Goal: Task Accomplishment & Management: Manage account settings

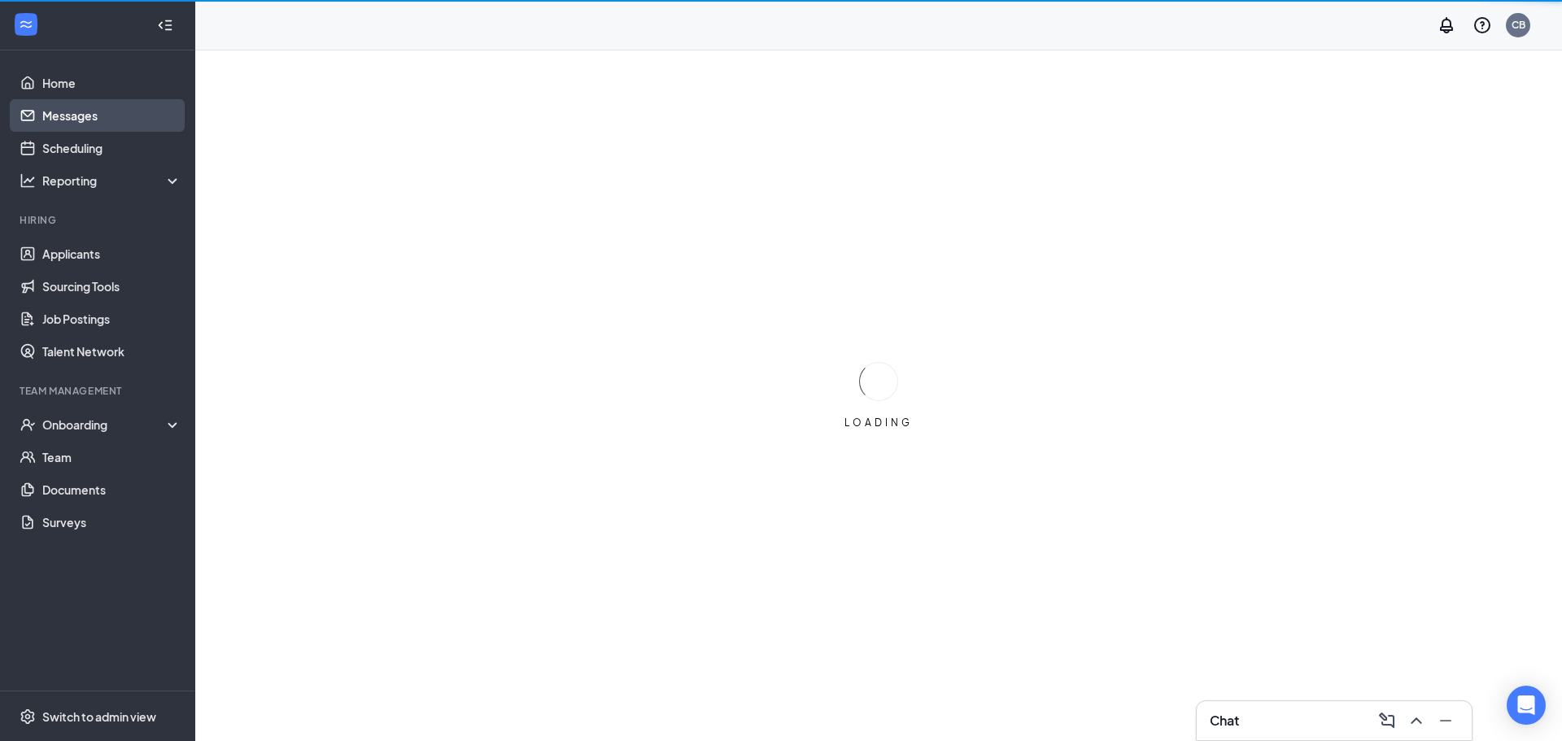
click at [76, 121] on link "Messages" at bounding box center [111, 115] width 139 height 33
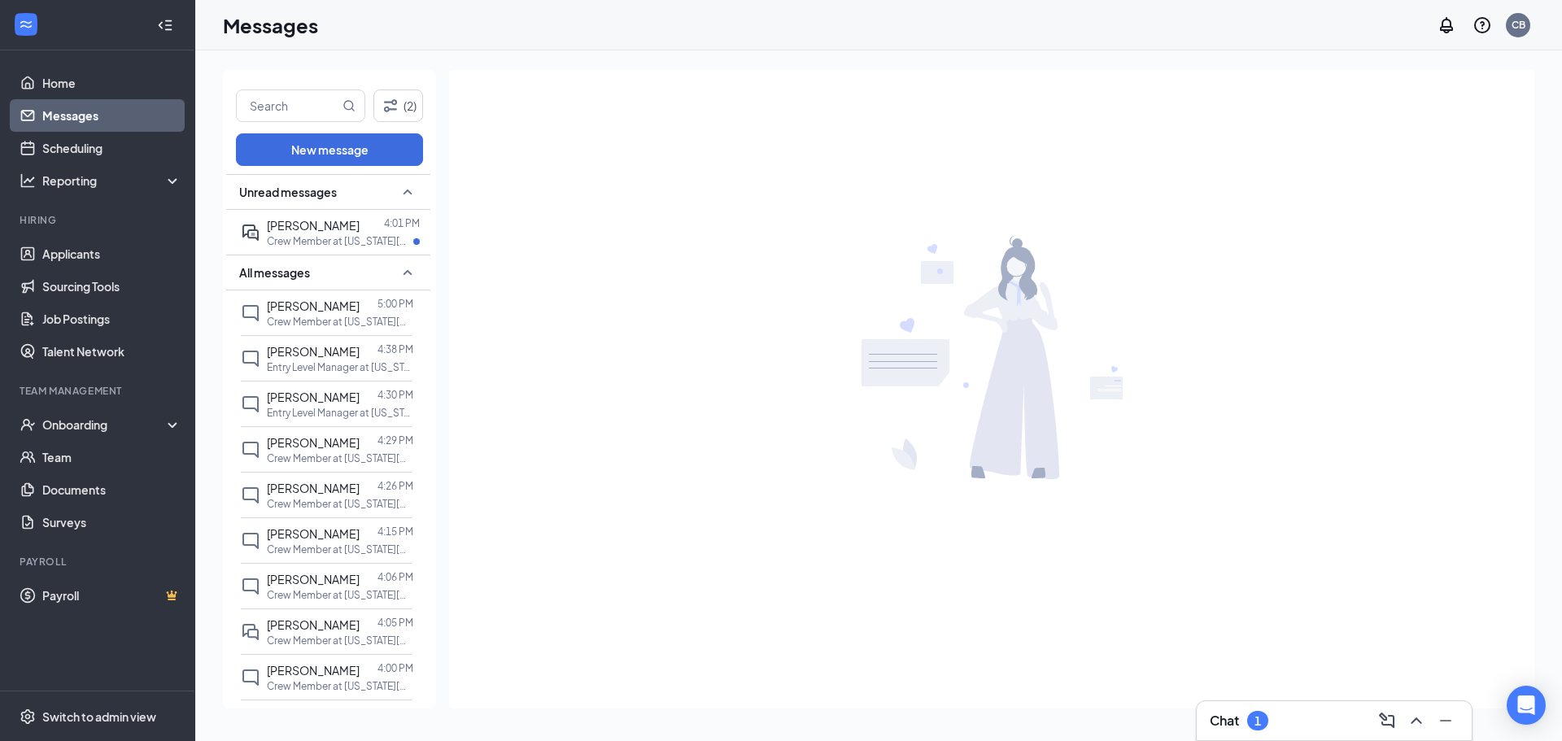
click at [322, 208] on div "Unread messages" at bounding box center [328, 192] width 204 height 36
click at [398, 190] on icon "SmallChevronDown" at bounding box center [408, 192] width 20 height 20
click at [342, 234] on p "Crew Member at [US_STATE][GEOGRAPHIC_DATA], [GEOGRAPHIC_DATA] - NW 96th & [GEOG…" at bounding box center [340, 241] width 146 height 14
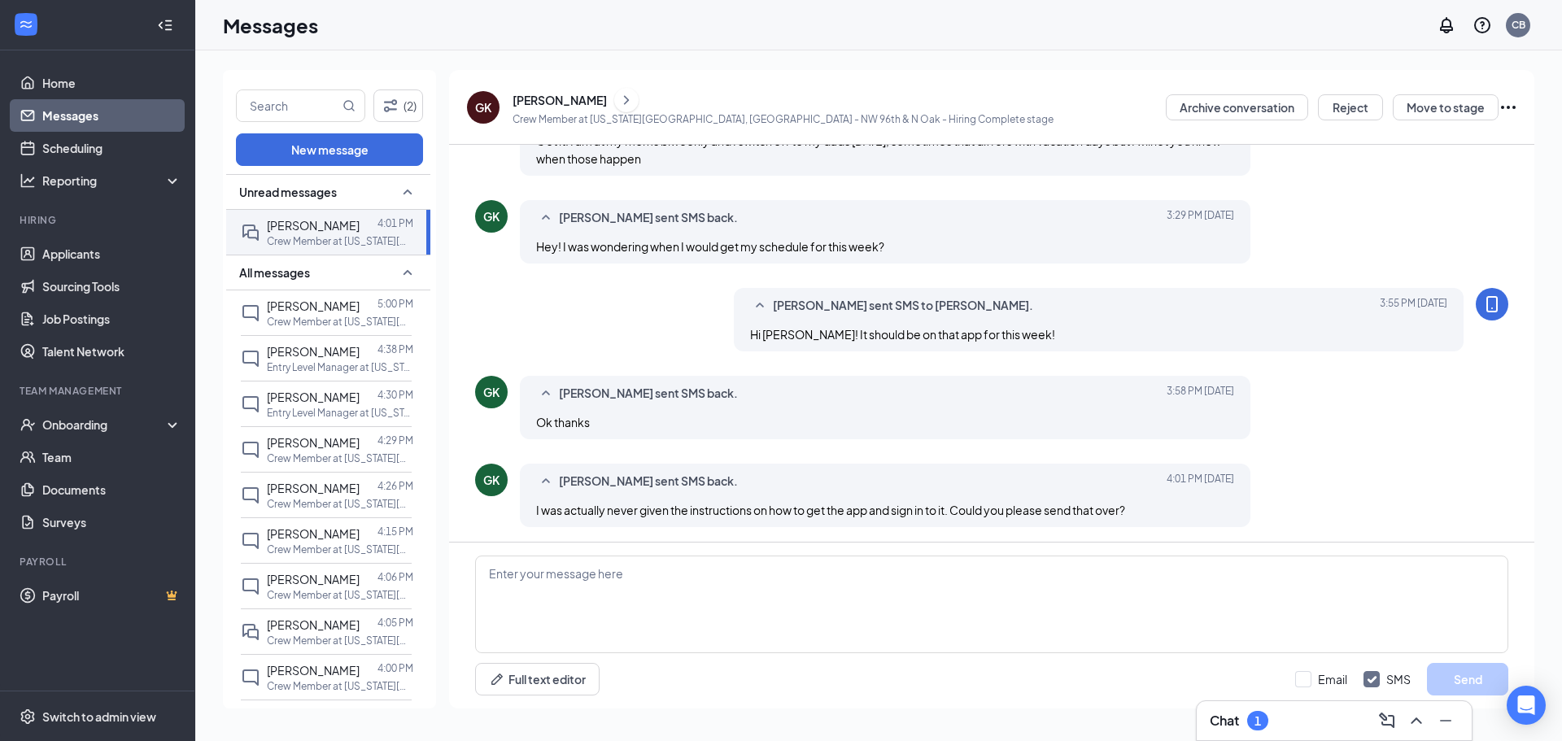
scroll to position [810, 0]
click at [679, 602] on textarea at bounding box center [991, 605] width 1033 height 98
click at [595, 630] on textarea at bounding box center [991, 605] width 1033 height 98
click at [634, 96] on icon "ChevronRight" at bounding box center [626, 100] width 16 height 20
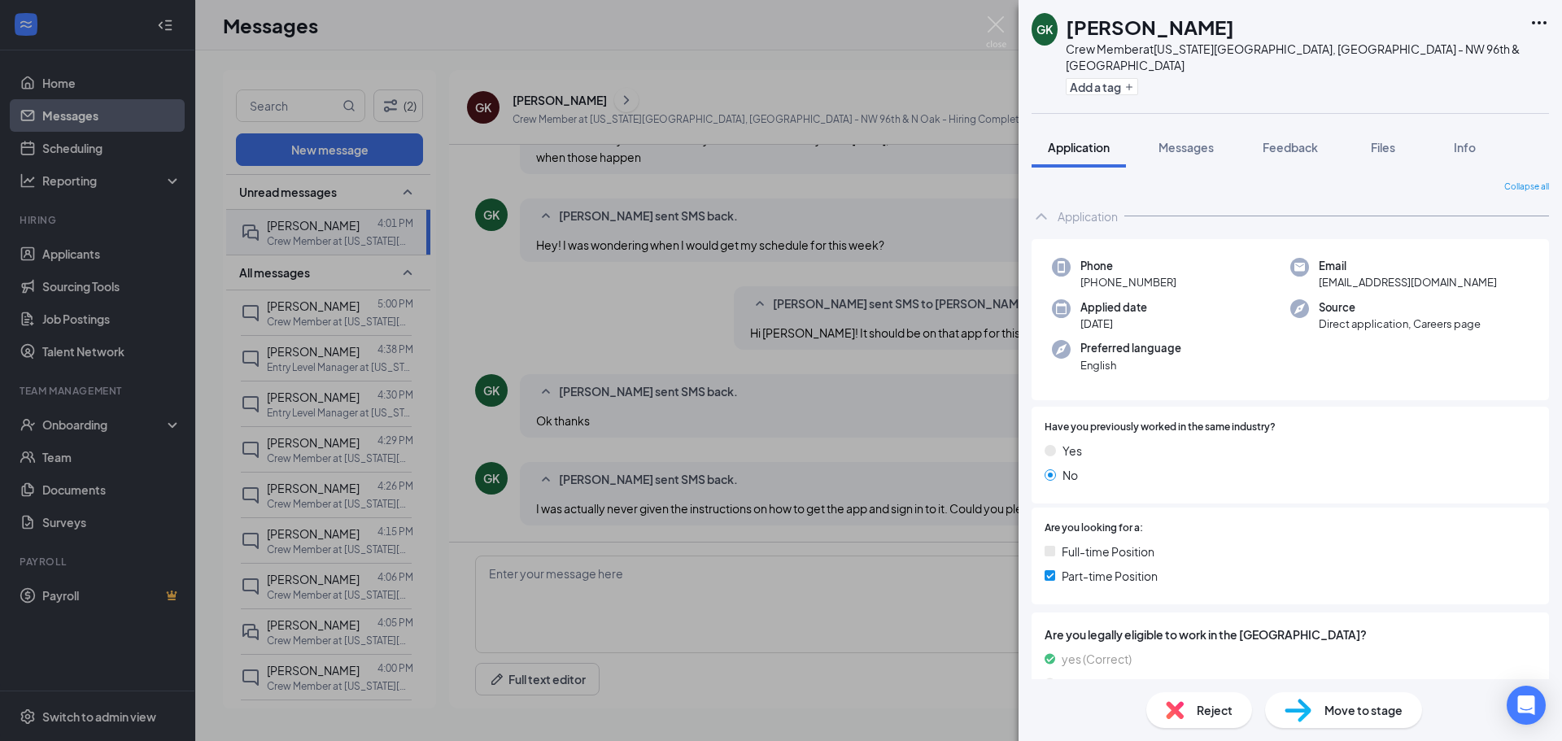
click at [1204, 34] on h1 "Gavin Kamphefner" at bounding box center [1149, 27] width 168 height 28
click at [618, 368] on div "GK Gavin Kamphefner Crew Member at Kansas City, MO - NW 96th & N Oak Add a tag …" at bounding box center [781, 370] width 1562 height 741
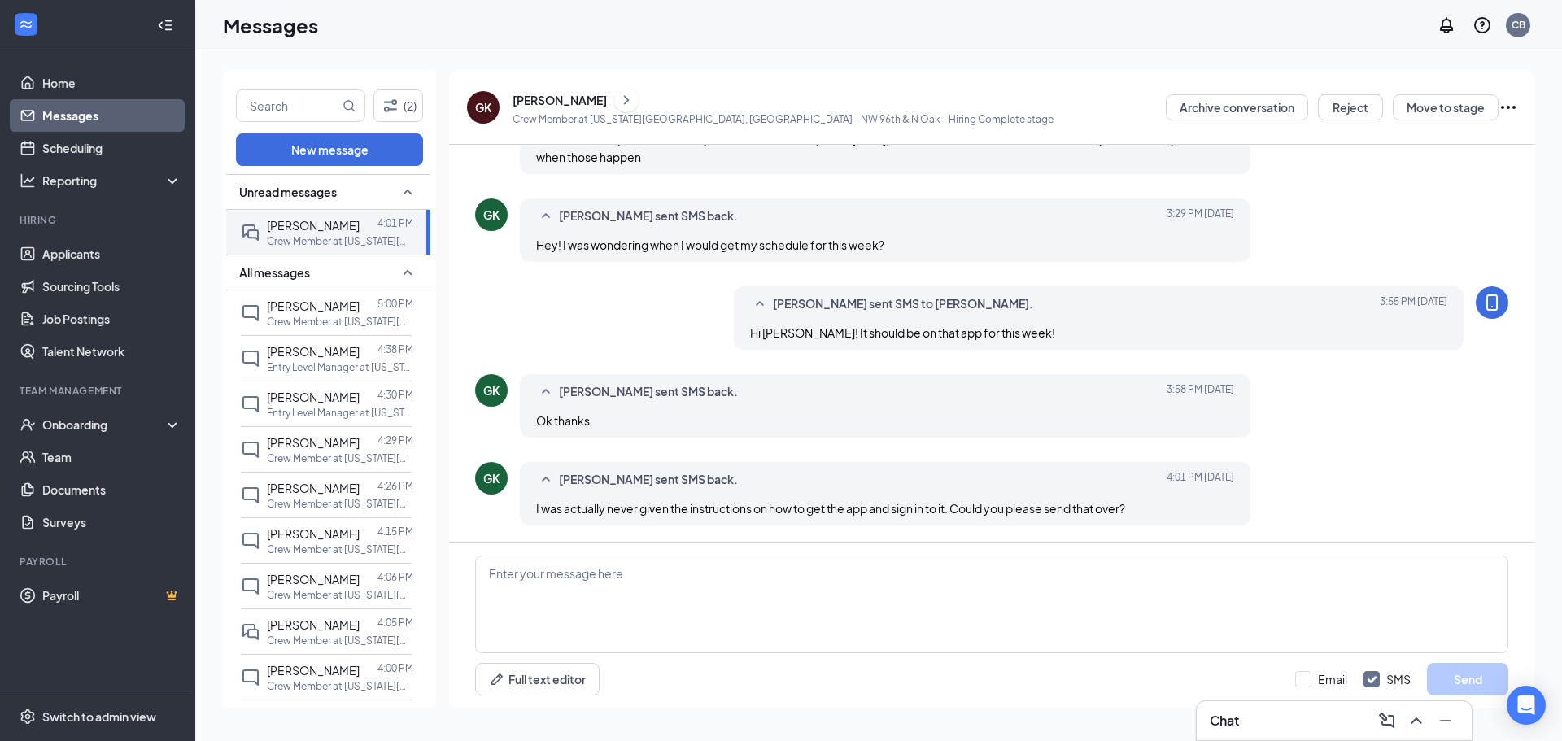
click at [828, 438] on div "GK Gavin Kamphefner sent SMS back. Today 3:58 PM Ok thanks" at bounding box center [991, 410] width 1033 height 72
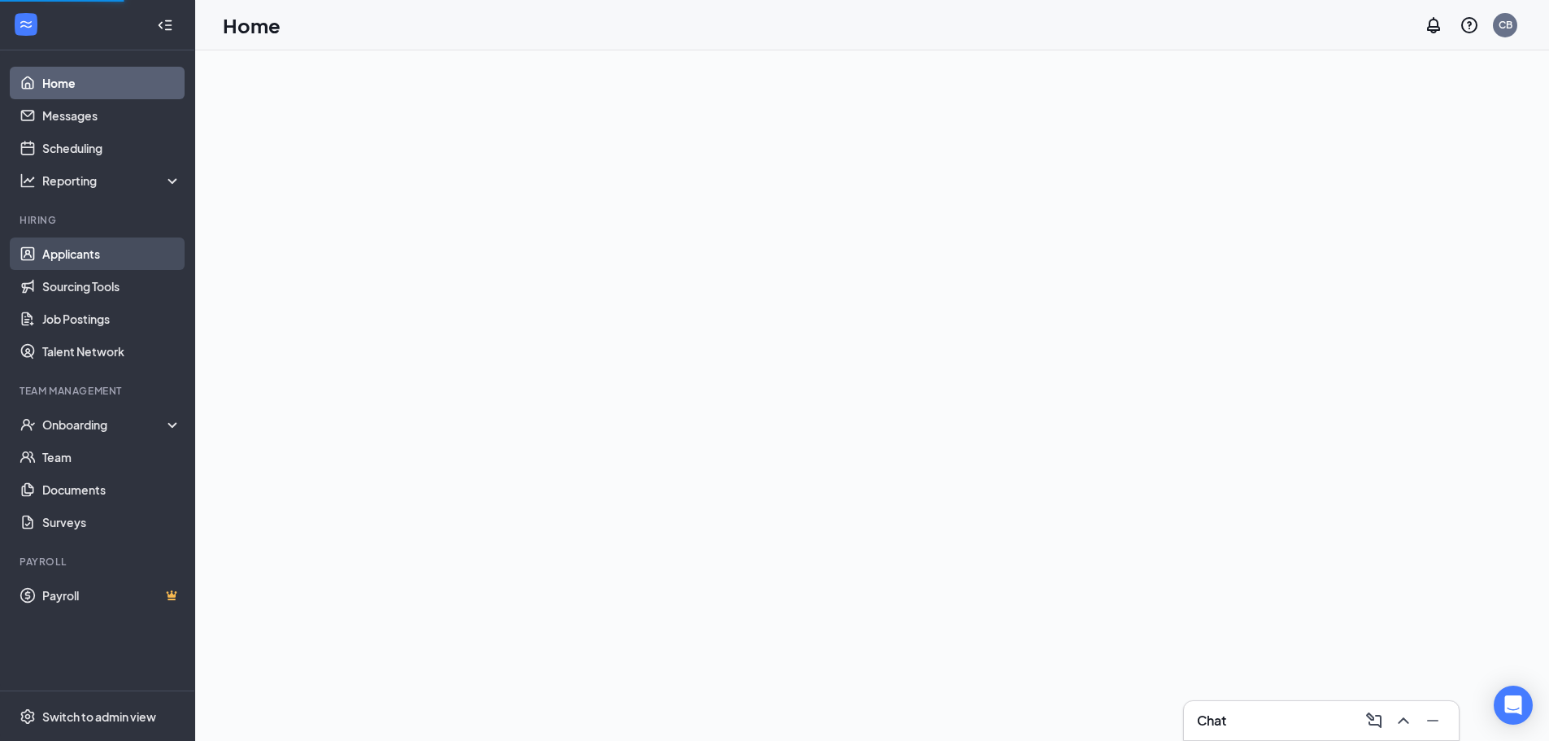
click at [83, 246] on link "Applicants" at bounding box center [111, 253] width 139 height 33
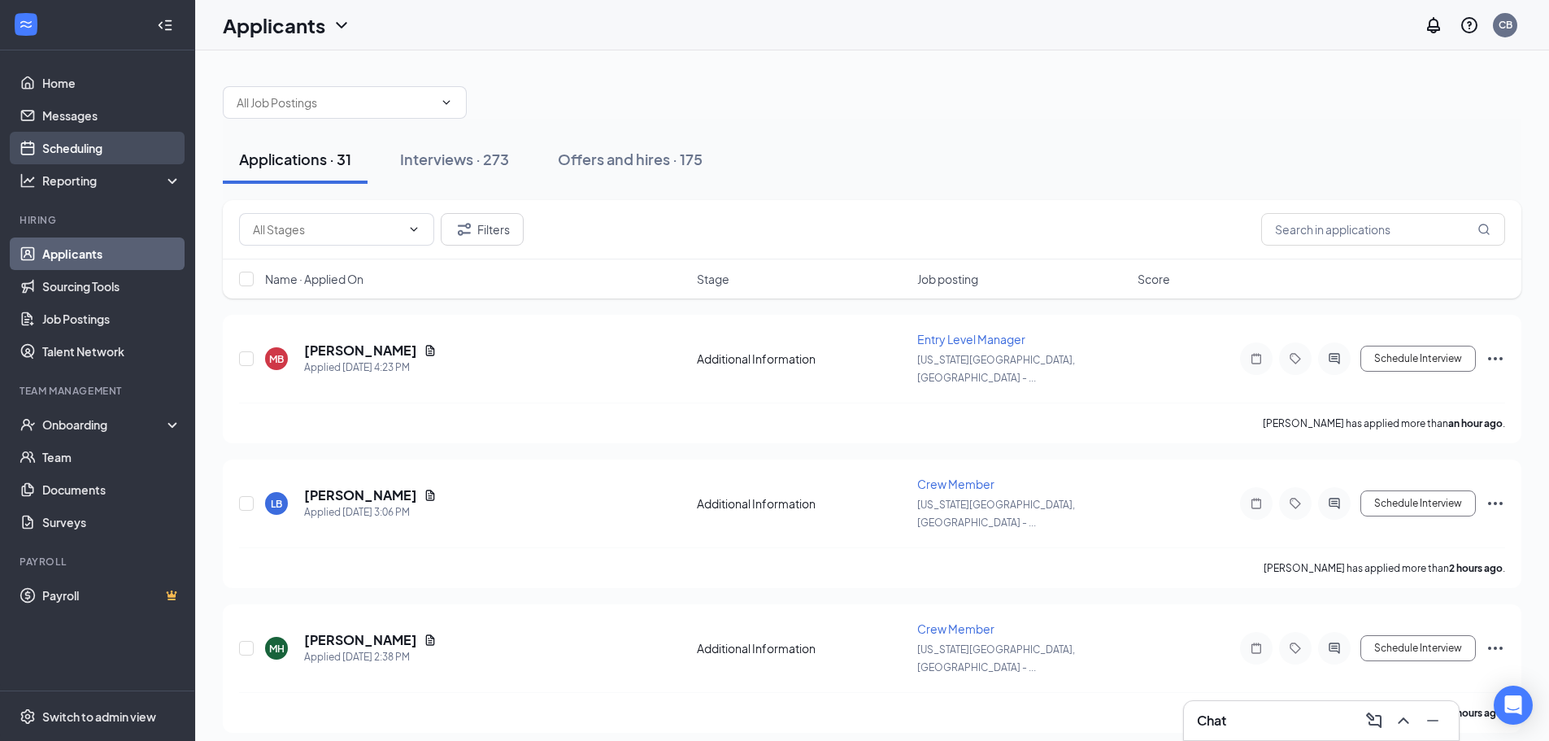
click at [79, 154] on link "Scheduling" at bounding box center [111, 148] width 139 height 33
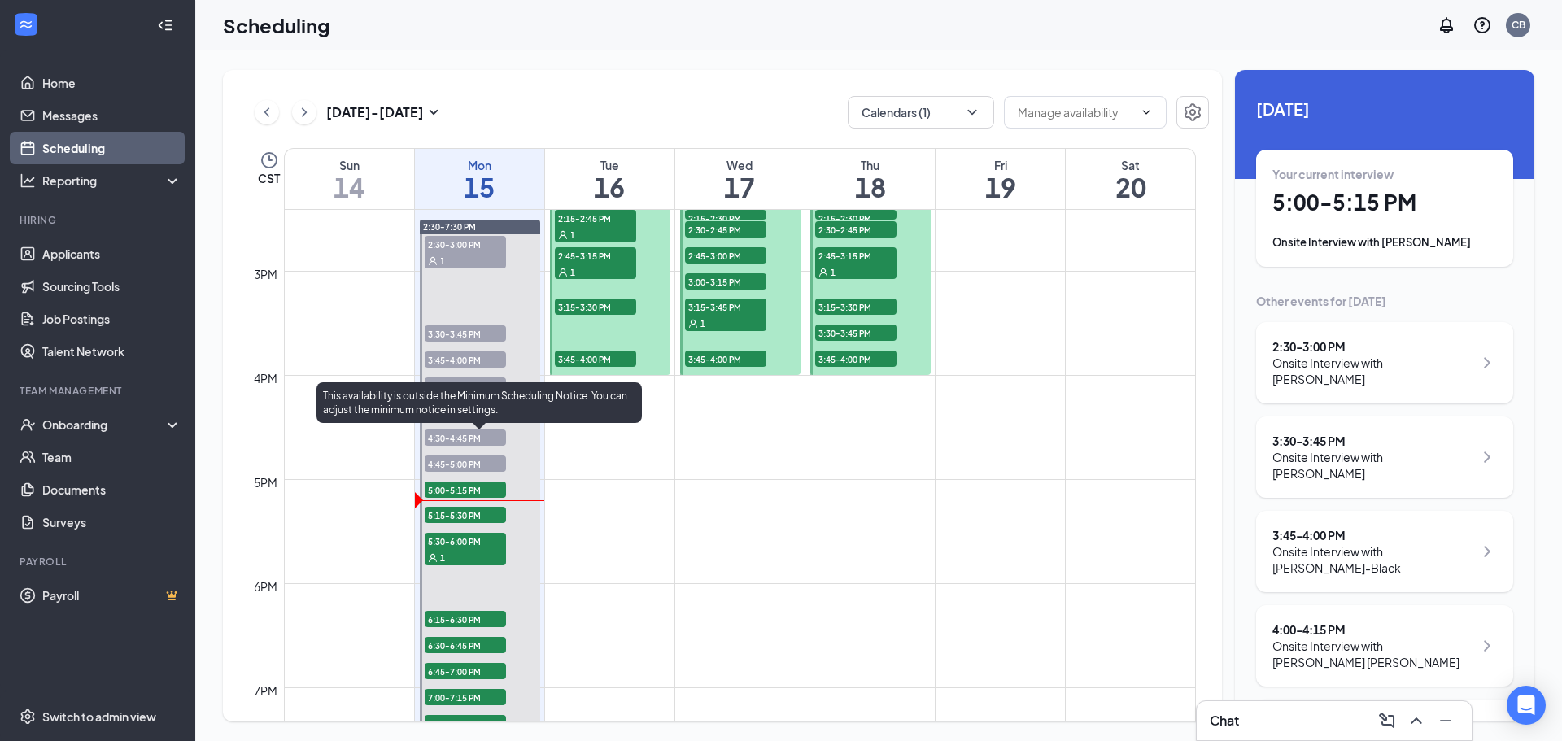
scroll to position [1857, 0]
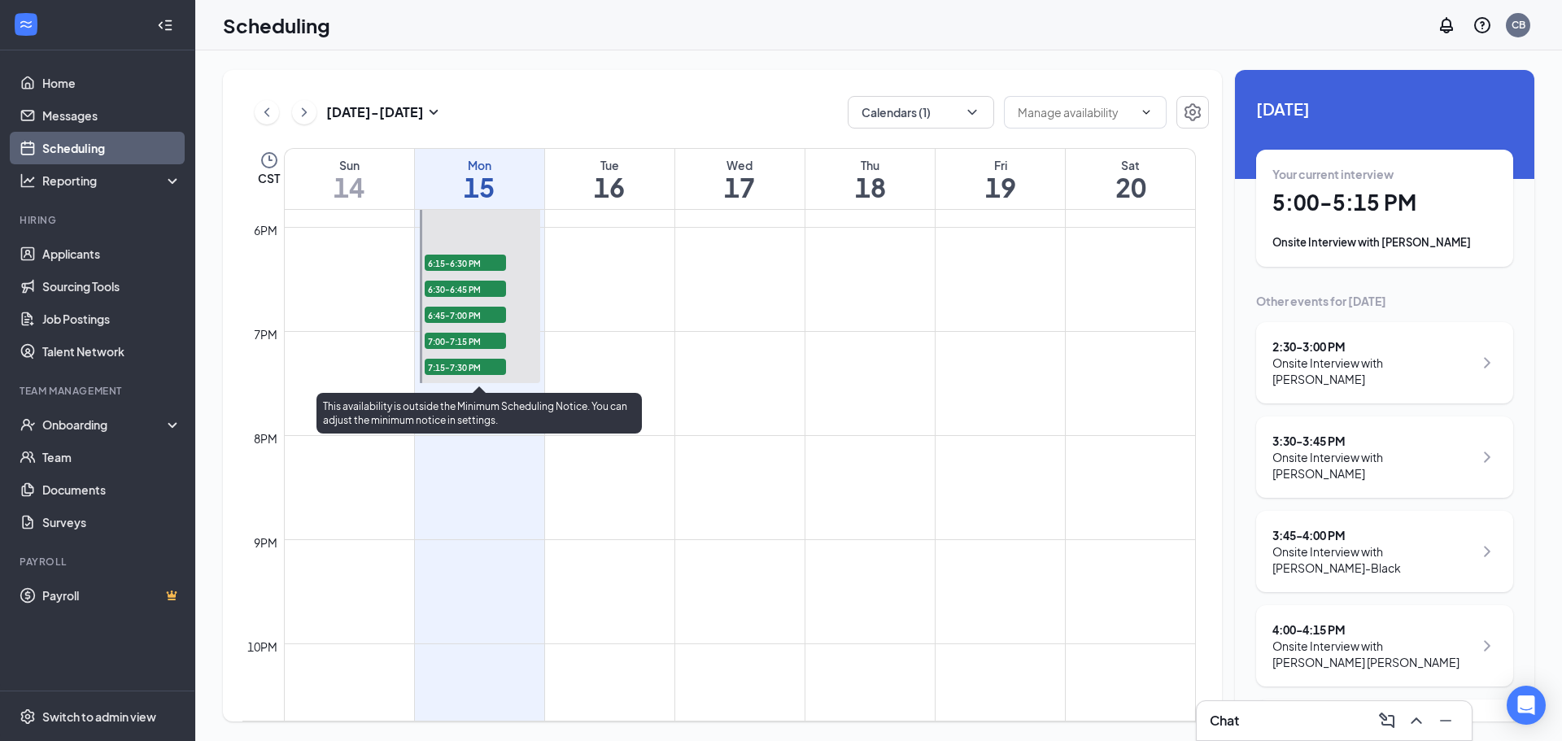
click at [460, 229] on div at bounding box center [480, 123] width 120 height 520
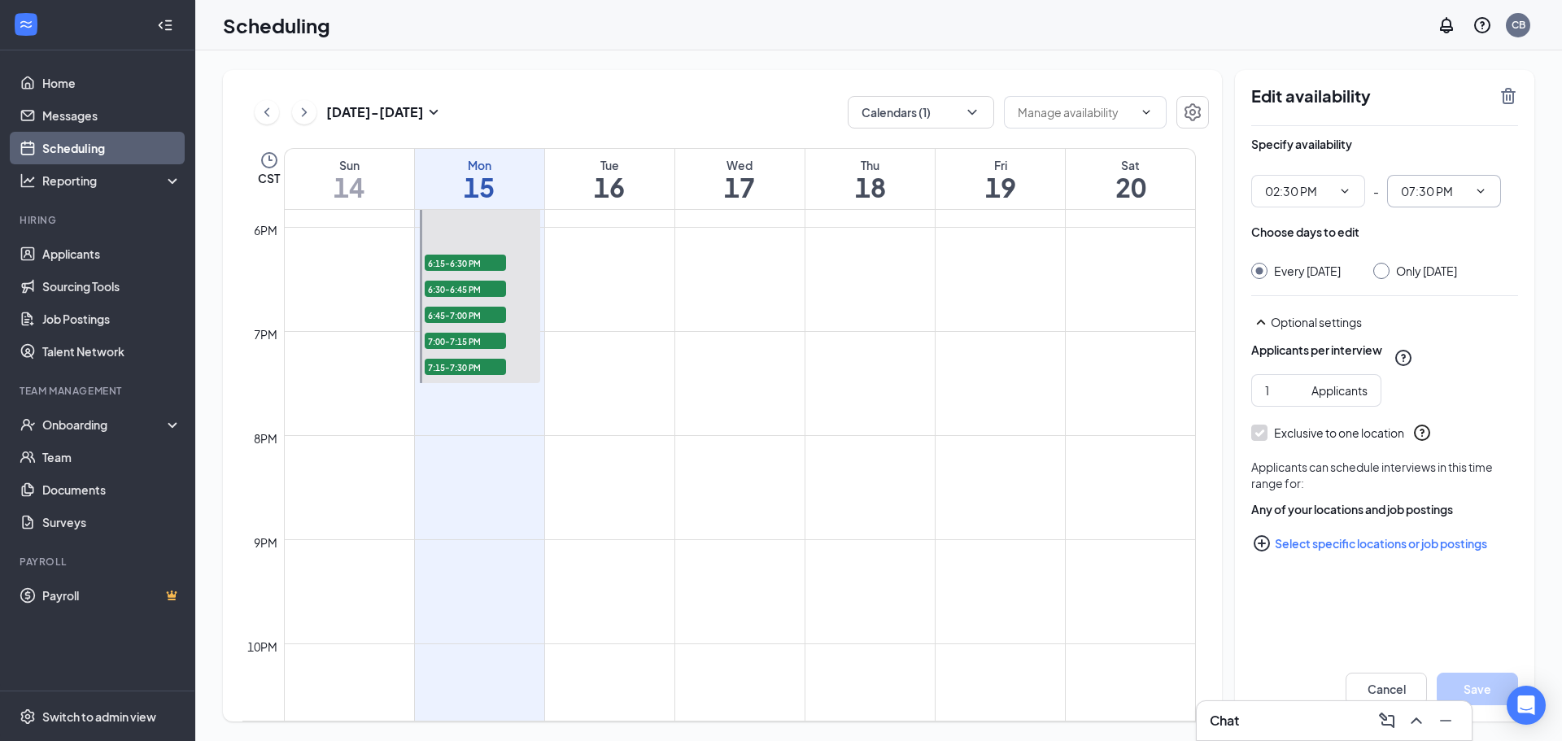
click at [1444, 187] on input "07:30 PM" at bounding box center [1434, 191] width 67 height 18
click at [1438, 225] on div "04:00 PM" at bounding box center [1437, 220] width 48 height 18
type input "04:00 PM"
click at [1307, 202] on span "02:30 PM" at bounding box center [1308, 191] width 114 height 33
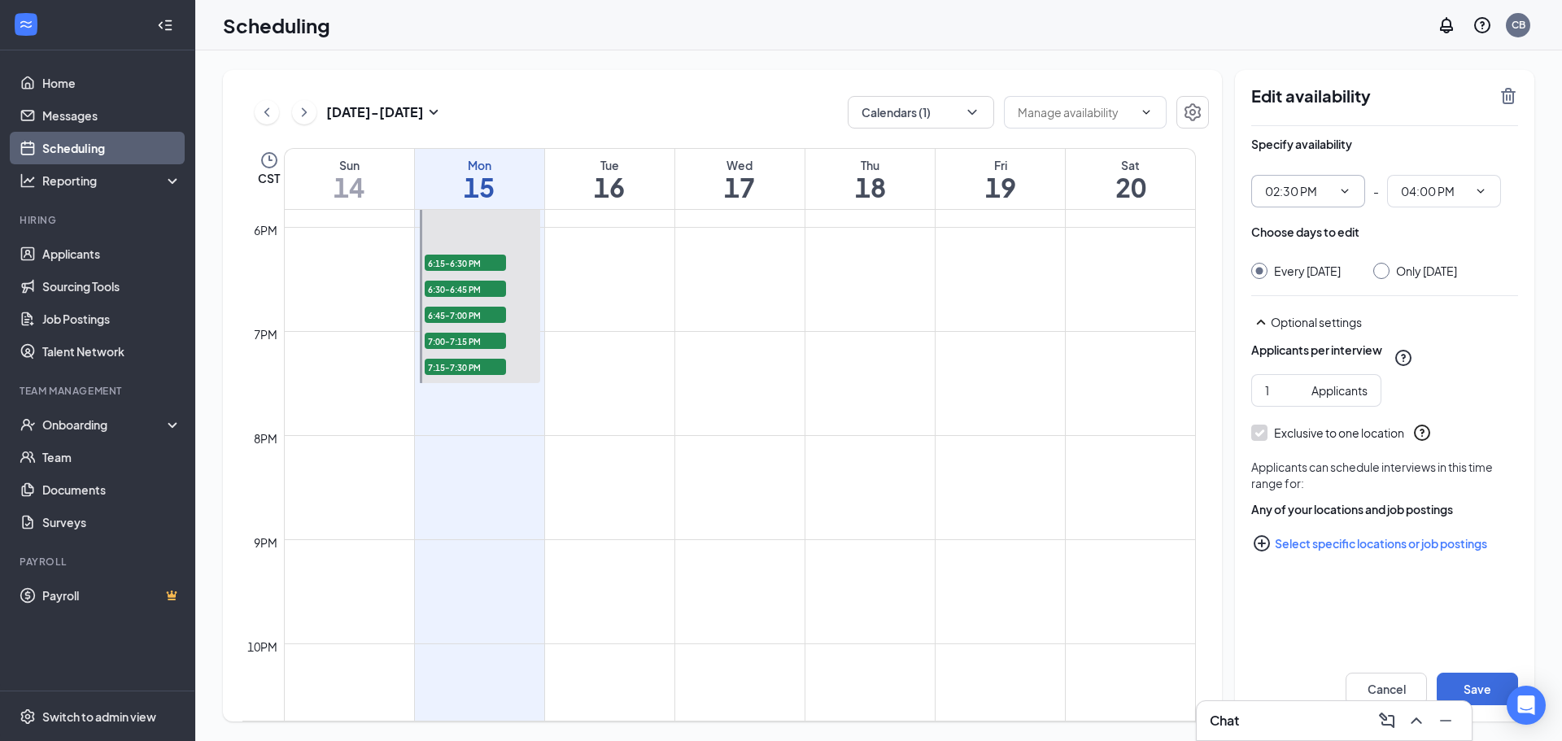
click at [1348, 195] on icon "ChevronDown" at bounding box center [1344, 191] width 13 height 13
click at [1323, 191] on input "02:30 PM" at bounding box center [1298, 191] width 67 height 18
click at [1304, 291] on div "01:30 PM" at bounding box center [1302, 290] width 48 height 18
type input "01:30 PM"
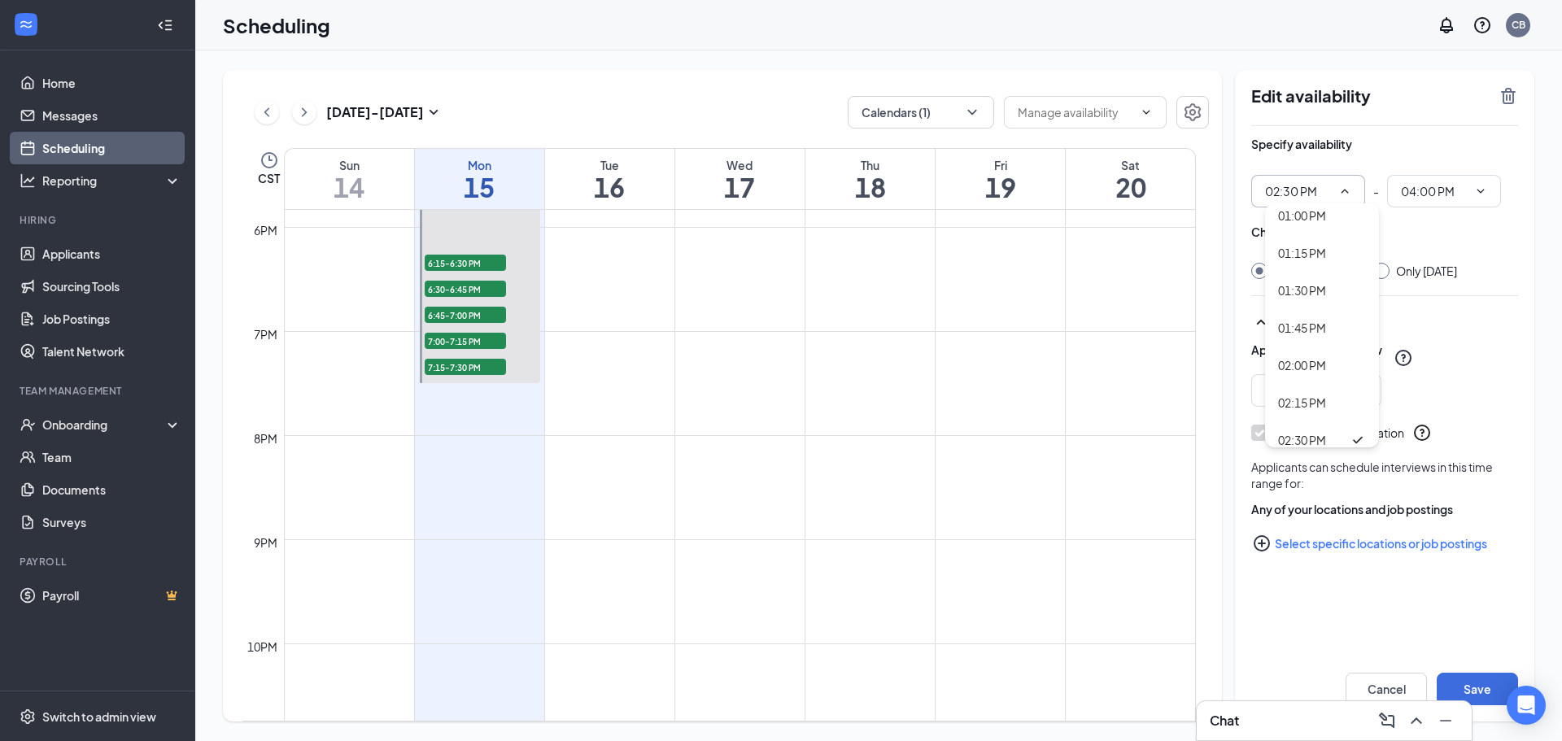
type input "03:00 PM"
click at [1481, 678] on button "Save" at bounding box center [1476, 689] width 81 height 33
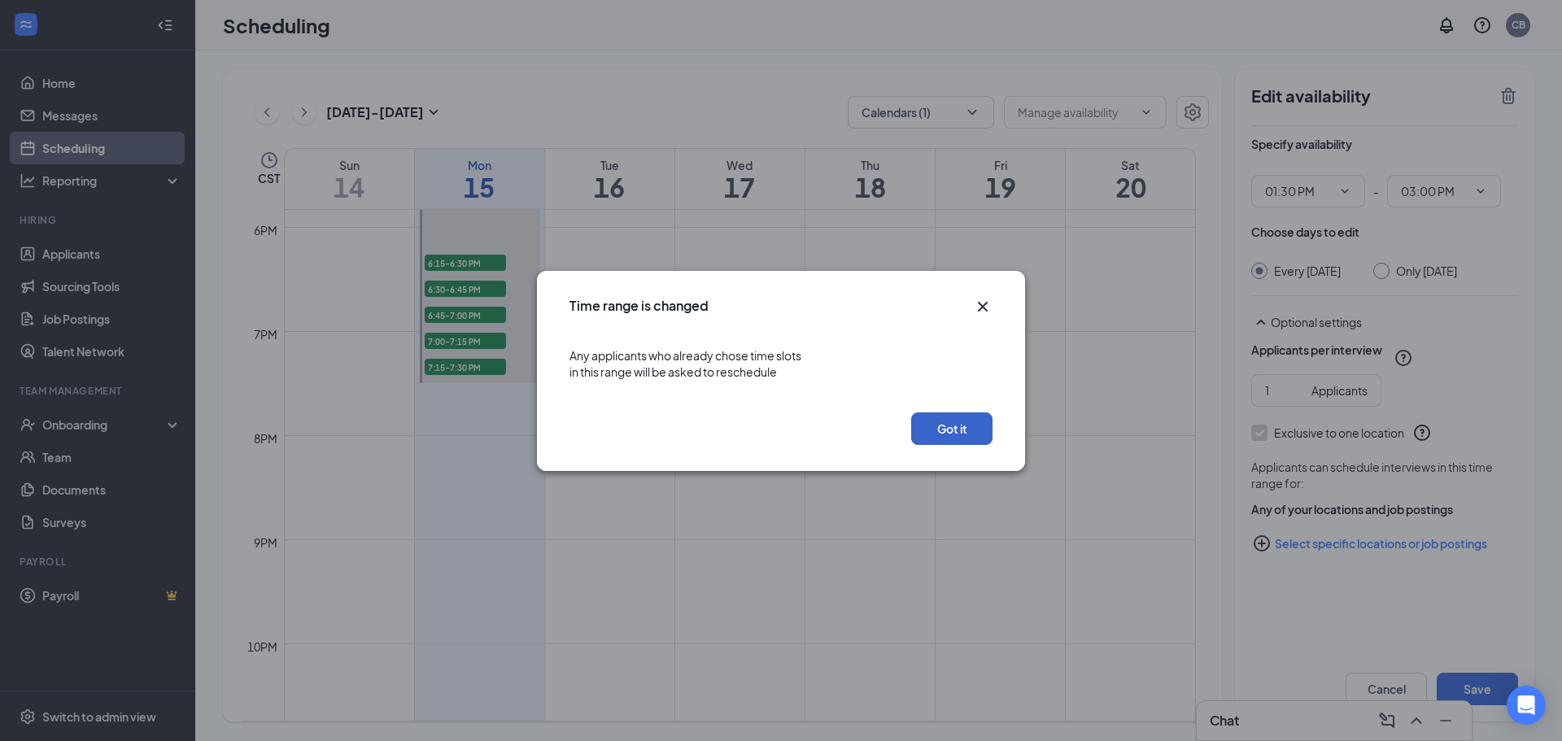
click at [961, 443] on button "Got it" at bounding box center [951, 428] width 81 height 33
